Goal: Entertainment & Leisure: Consume media (video, audio)

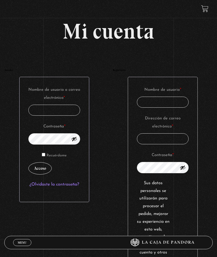
click at [61, 111] on input "Nombre de usuario o correo electrónico * Obligatorio" at bounding box center [54, 110] width 52 height 11
type input "daniela.ao94@gmail.com"
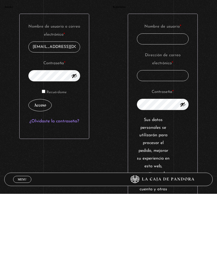
click at [47, 152] on label "Recuérdame" at bounding box center [54, 156] width 25 height 8
click at [45, 153] on input "Recuérdame" at bounding box center [43, 154] width 3 height 3
checkbox input "true"
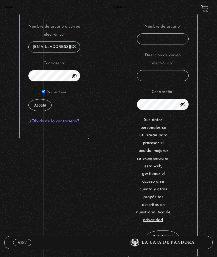
click at [46, 105] on button "Acceso" at bounding box center [39, 105] width 23 height 12
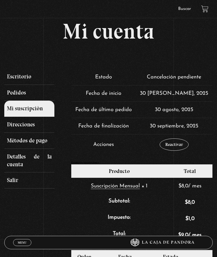
click at [26, 241] on span "Menu" at bounding box center [22, 242] width 9 height 3
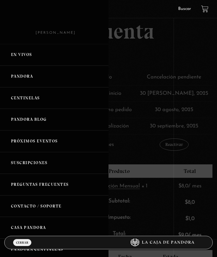
click at [61, 99] on link "Centinelas" at bounding box center [54, 98] width 109 height 22
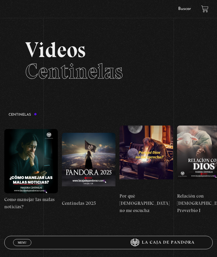
click at [25, 241] on span "Menu" at bounding box center [22, 242] width 9 height 3
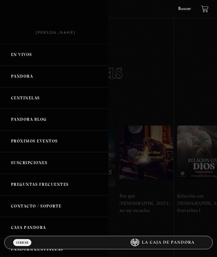
click at [44, 55] on link "En vivos" at bounding box center [54, 55] width 109 height 22
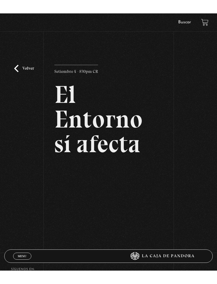
scroll to position [5, 0]
